Goal: Information Seeking & Learning: Learn about a topic

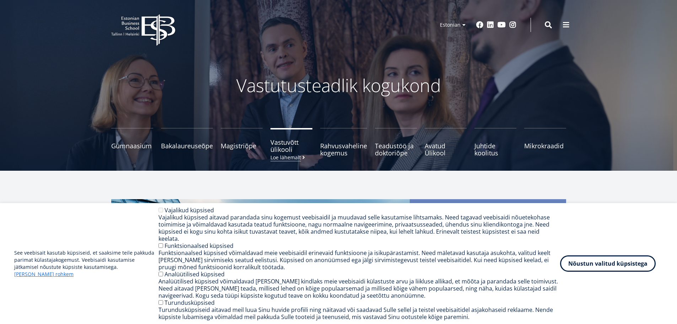
click at [290, 158] on small "Loe lähemalt" at bounding box center [288, 156] width 36 height 5
click at [629, 261] on button "Nõustun valitud küpsistega" at bounding box center [608, 262] width 96 height 16
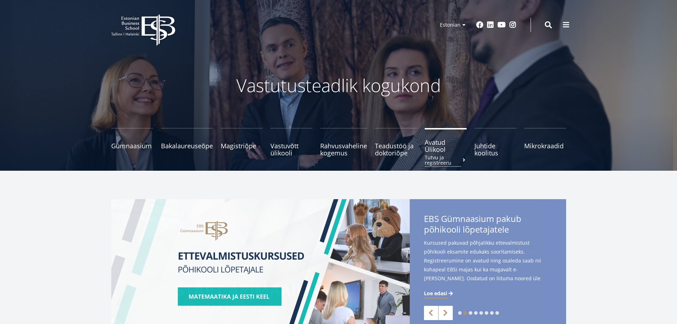
click at [447, 153] on link "Avatud Ülikool Tutvu ja registreeru" at bounding box center [445, 142] width 42 height 28
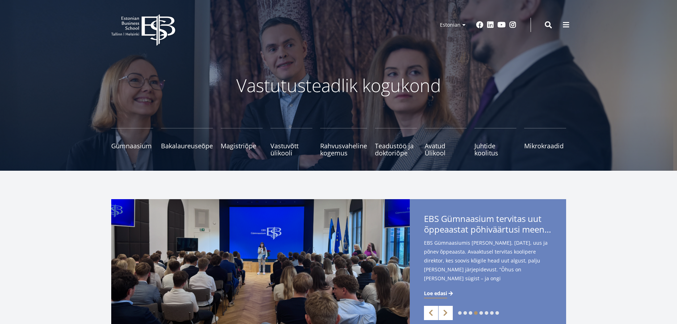
click at [134, 33] on icon "EBS Logo Created with Sketch." at bounding box center [143, 30] width 64 height 32
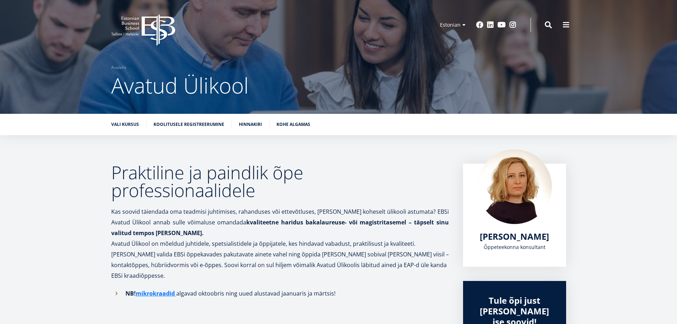
drag, startPoint x: 0, startPoint y: 0, endPoint x: 78, endPoint y: 183, distance: 198.4
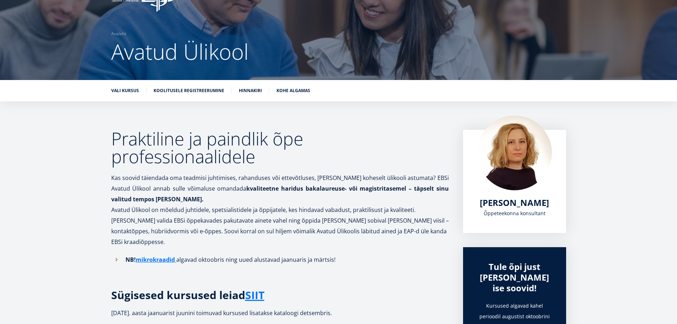
scroll to position [77, 0]
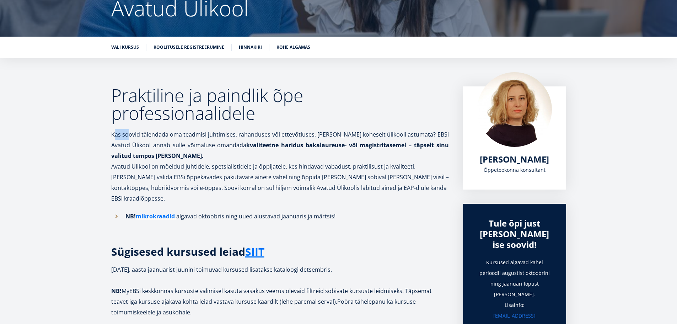
drag, startPoint x: 114, startPoint y: 134, endPoint x: 145, endPoint y: 134, distance: 31.3
click at [134, 134] on p "Kas soovid täiendada oma teadmisi juhtimises, rahanduses või ettevõtluses, ilma…" at bounding box center [279, 145] width 337 height 32
drag, startPoint x: 148, startPoint y: 134, endPoint x: 161, endPoint y: 133, distance: 12.4
click at [149, 134] on p "Kas soovid täiendada oma teadmisi juhtimises, rahanduses või ettevõtluses, ilma…" at bounding box center [279, 145] width 337 height 32
click at [174, 134] on p "Kas soovid täiendada oma teadmisi juhtimises, rahanduses või ettevõtluses, ilma…" at bounding box center [279, 145] width 337 height 32
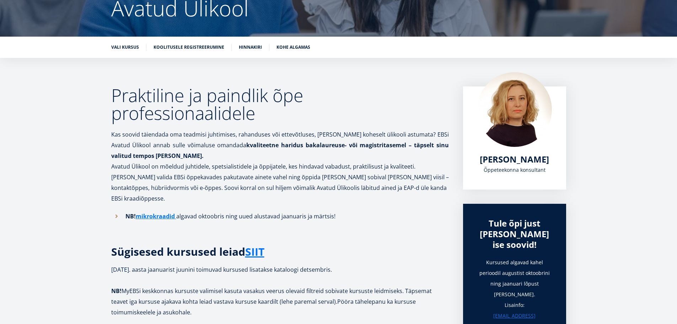
drag, startPoint x: 86, startPoint y: 151, endPoint x: 86, endPoint y: 156, distance: 4.3
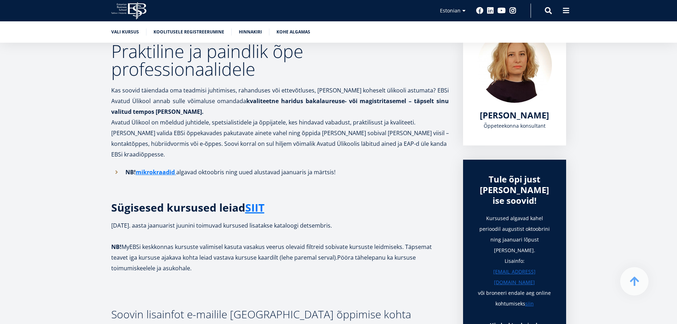
scroll to position [139, 0]
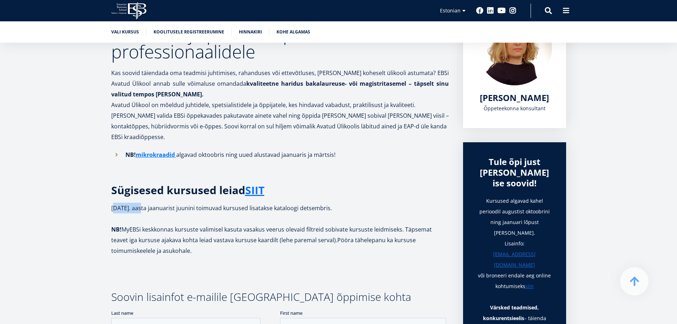
drag, startPoint x: 141, startPoint y: 197, endPoint x: 150, endPoint y: 197, distance: 8.9
click at [145, 202] on p "2026. aasta jaanuarist juunini toimuvad kursused lisatakse kataloogi detsembris…" at bounding box center [279, 228] width 337 height 53
click at [151, 202] on p "2026. aasta jaanuarist juunini toimuvad kursused lisatakse kataloogi detsembris…" at bounding box center [279, 228] width 337 height 53
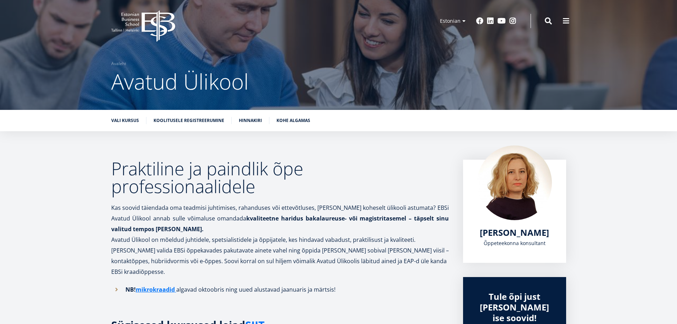
scroll to position [0, 0]
